Goal: Information Seeking & Learning: Learn about a topic

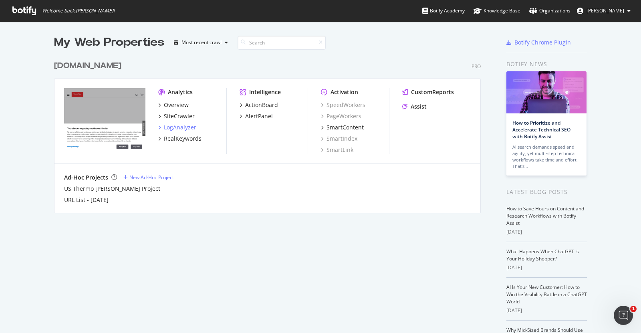
click at [176, 124] on div "LogAnalyzer" at bounding box center [180, 127] width 32 height 8
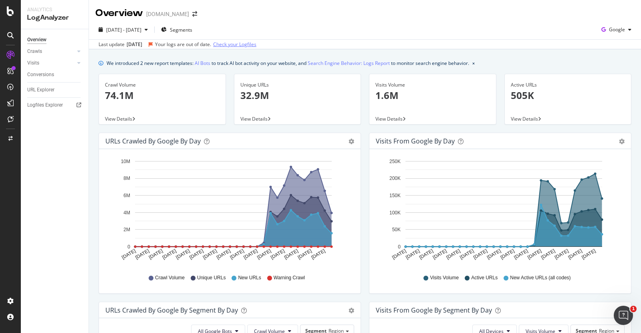
click at [236, 44] on link "Check your Logfiles" at bounding box center [234, 44] width 43 height 7
click at [121, 115] on div "View Details" at bounding box center [162, 118] width 127 height 11
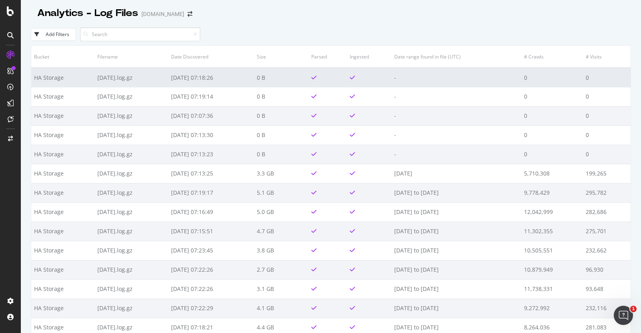
click at [150, 84] on td "[DATE].log.gz" at bounding box center [131, 77] width 73 height 19
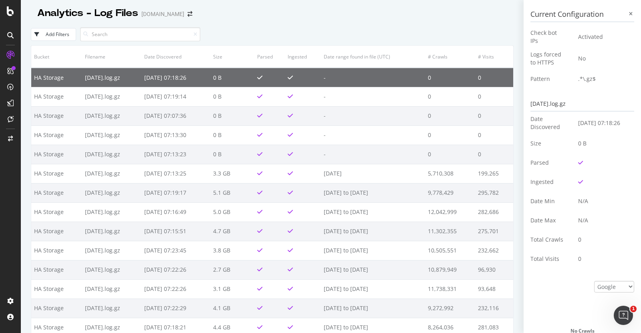
scroll to position [160, 0]
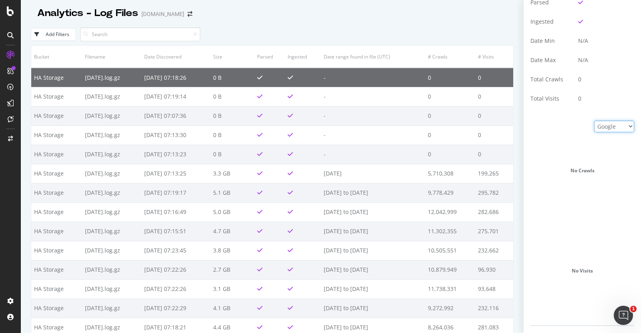
click at [602, 129] on select "Google Bing OpenAI Other AI Bots" at bounding box center [614, 127] width 40 height 12
click at [594, 121] on select "Google Bing OpenAI Other AI Bots" at bounding box center [614, 127] width 40 height 12
click at [607, 127] on select "Google Bing OpenAI Other AI Bots" at bounding box center [614, 127] width 40 height 12
select select "ai_bots"
click at [594, 121] on select "Google Bing OpenAI Other AI Bots" at bounding box center [614, 127] width 40 height 12
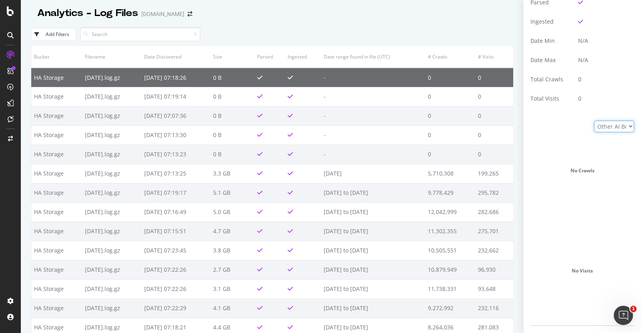
scroll to position [0, 0]
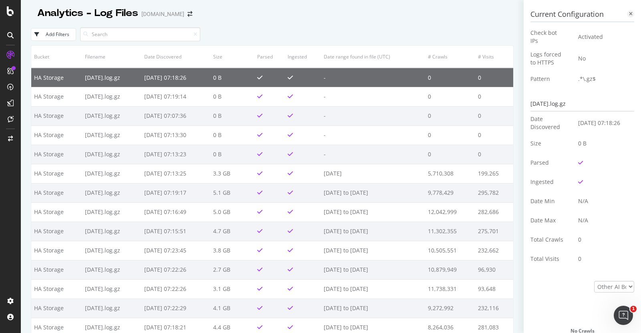
click at [629, 14] on icon at bounding box center [631, 14] width 4 height 5
